Goal: Navigation & Orientation: Understand site structure

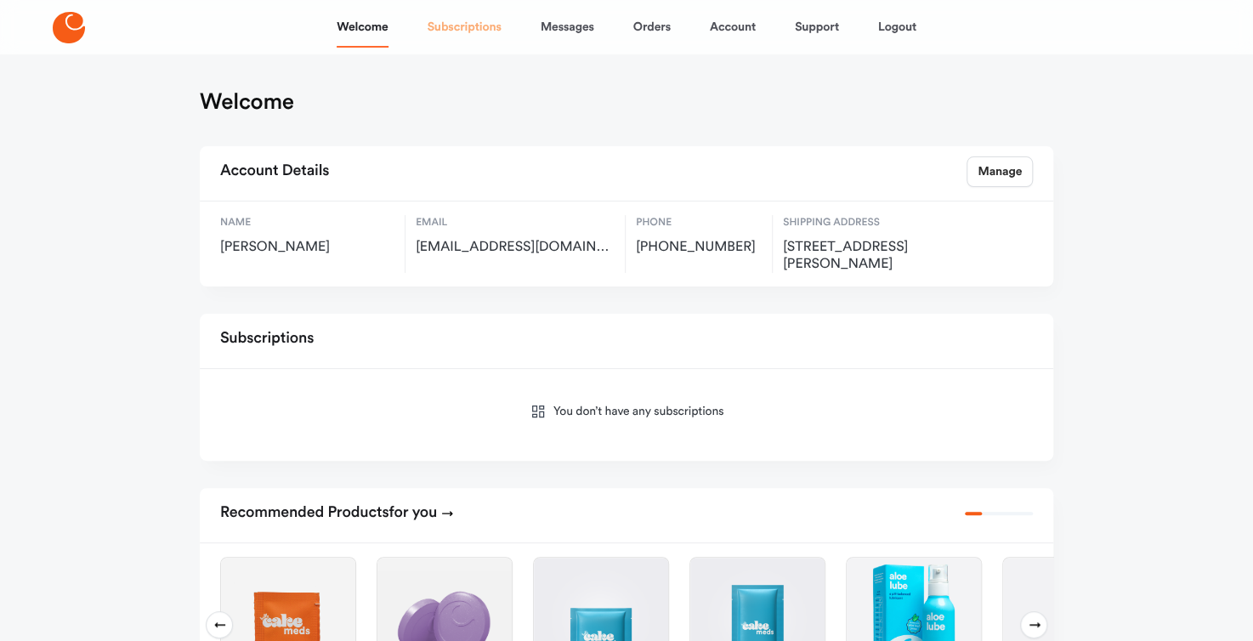
click at [472, 35] on link "Subscriptions" at bounding box center [465, 27] width 74 height 41
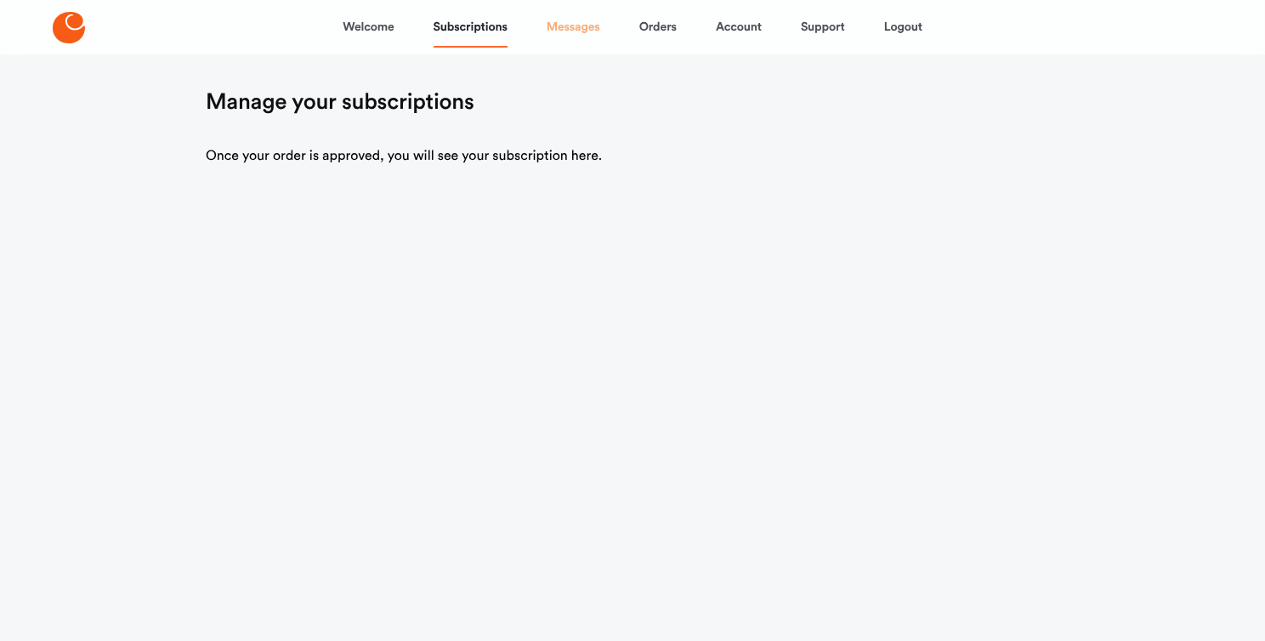
click at [570, 28] on link "Messages" at bounding box center [574, 27] width 54 height 41
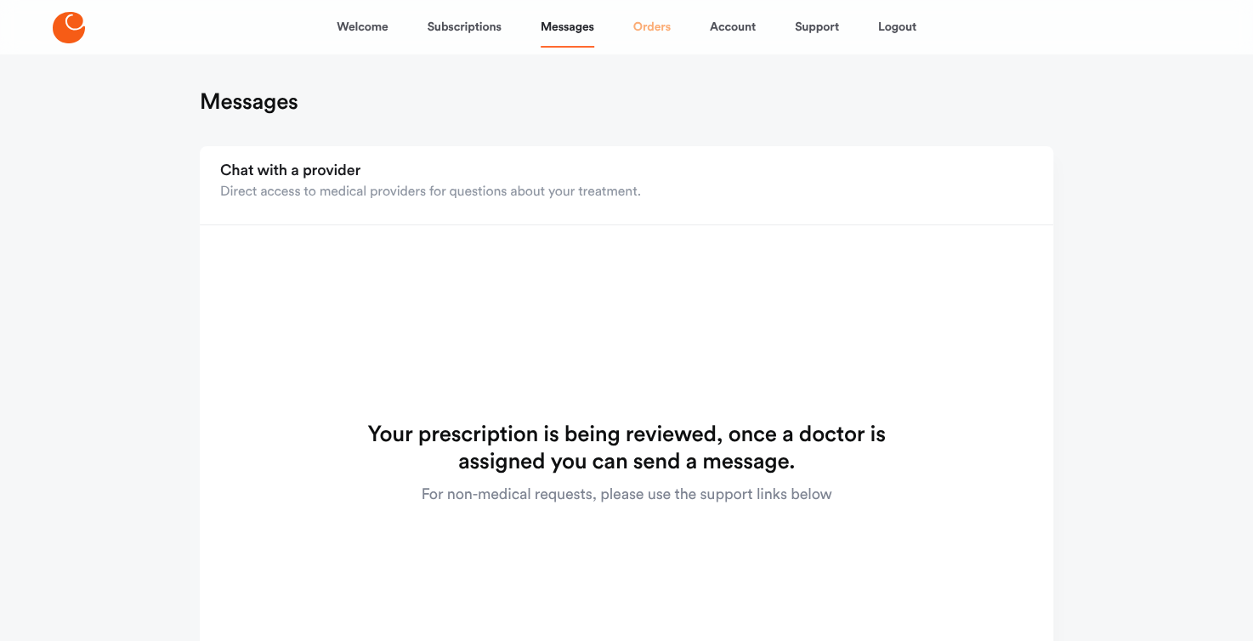
click at [652, 20] on link "Orders" at bounding box center [651, 27] width 37 height 41
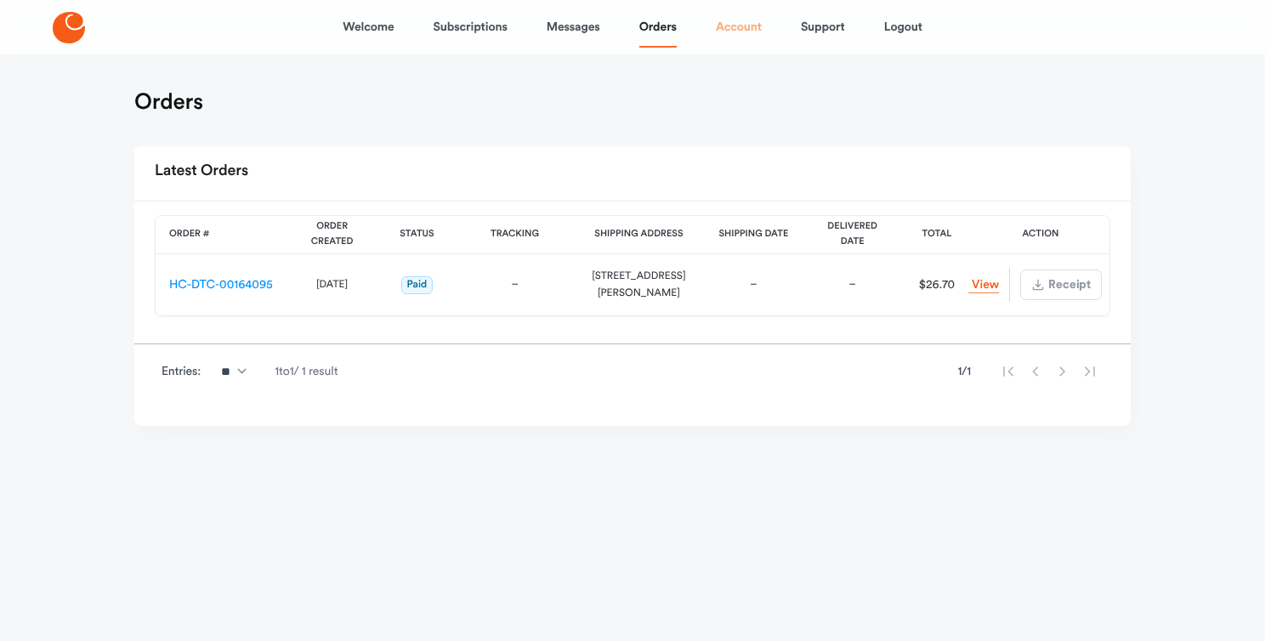
click at [746, 28] on link "Account" at bounding box center [739, 27] width 46 height 41
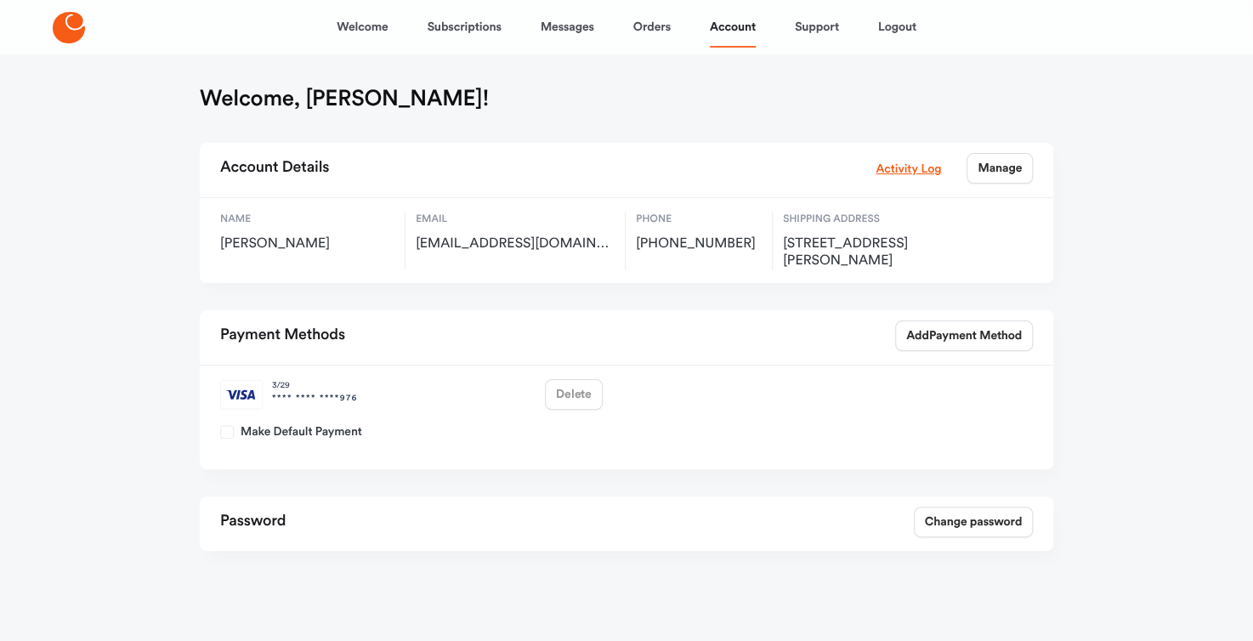
scroll to position [8, 0]
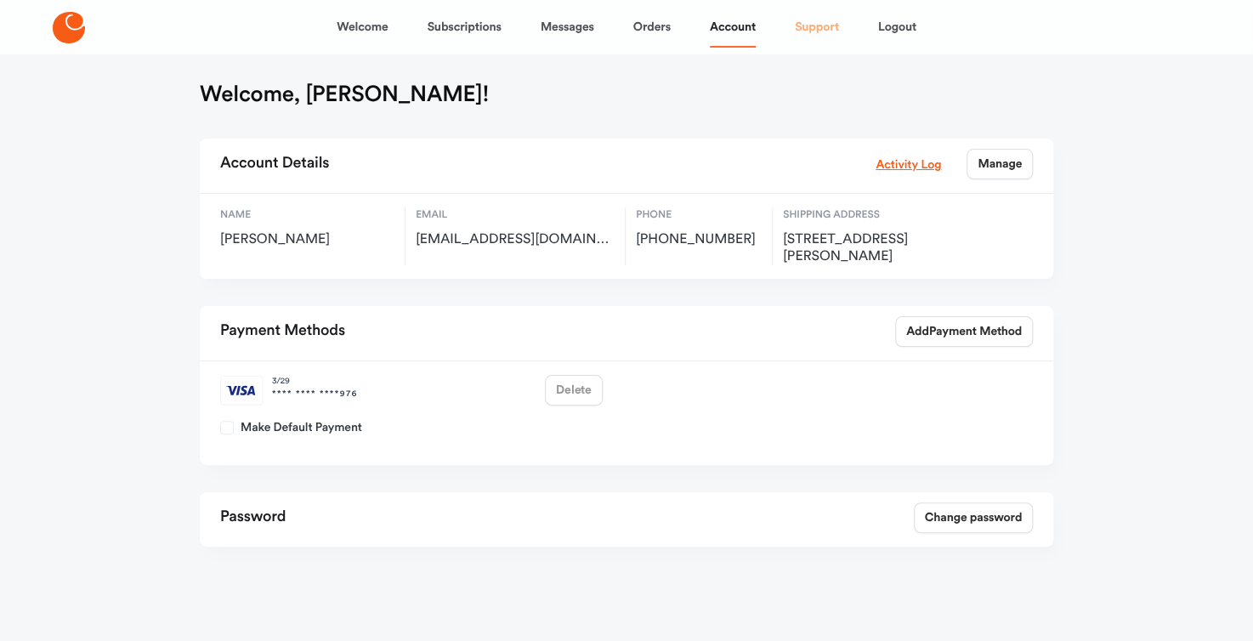
click at [827, 35] on link "Support" at bounding box center [817, 27] width 44 height 41
